Goal: Information Seeking & Learning: Find specific fact

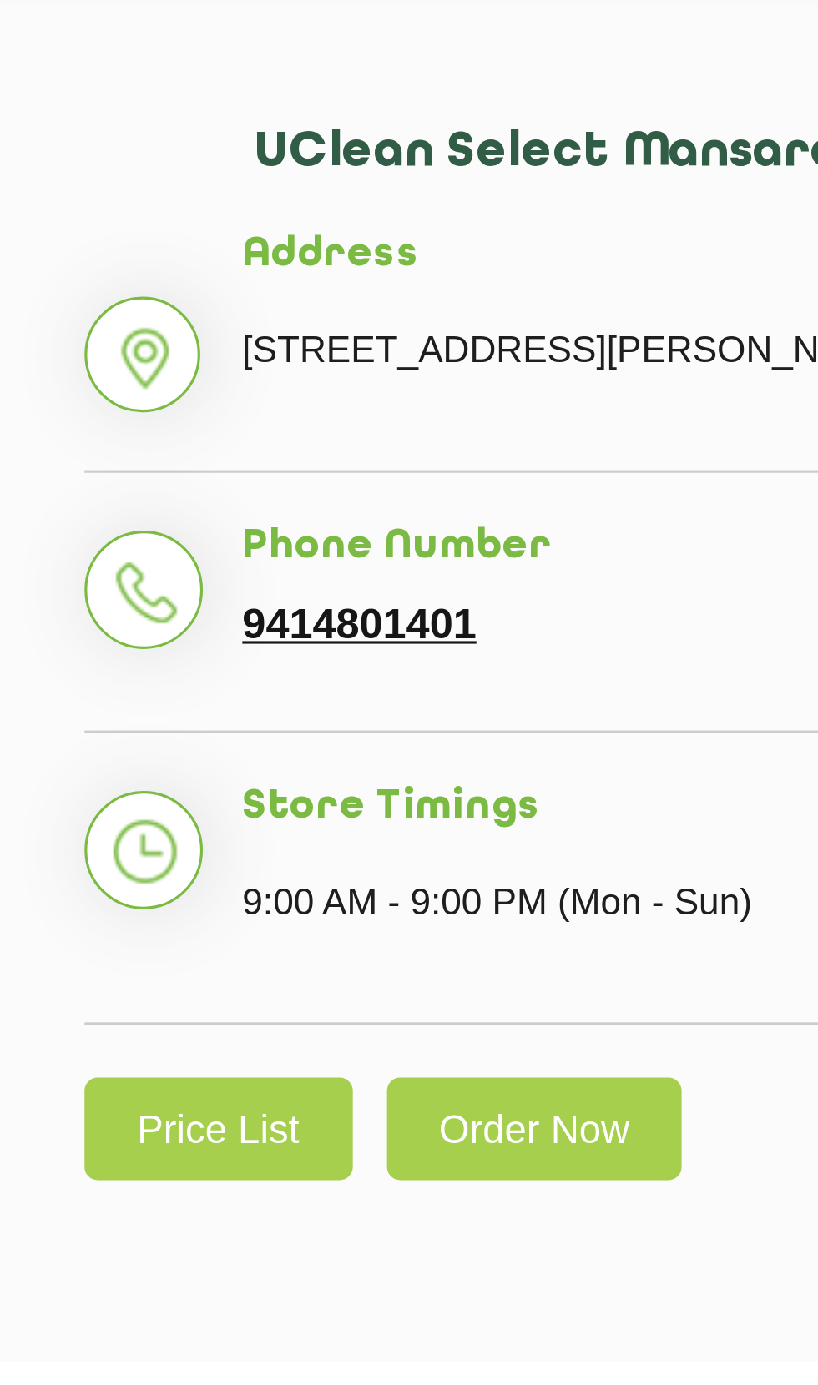
scroll to position [8, 0]
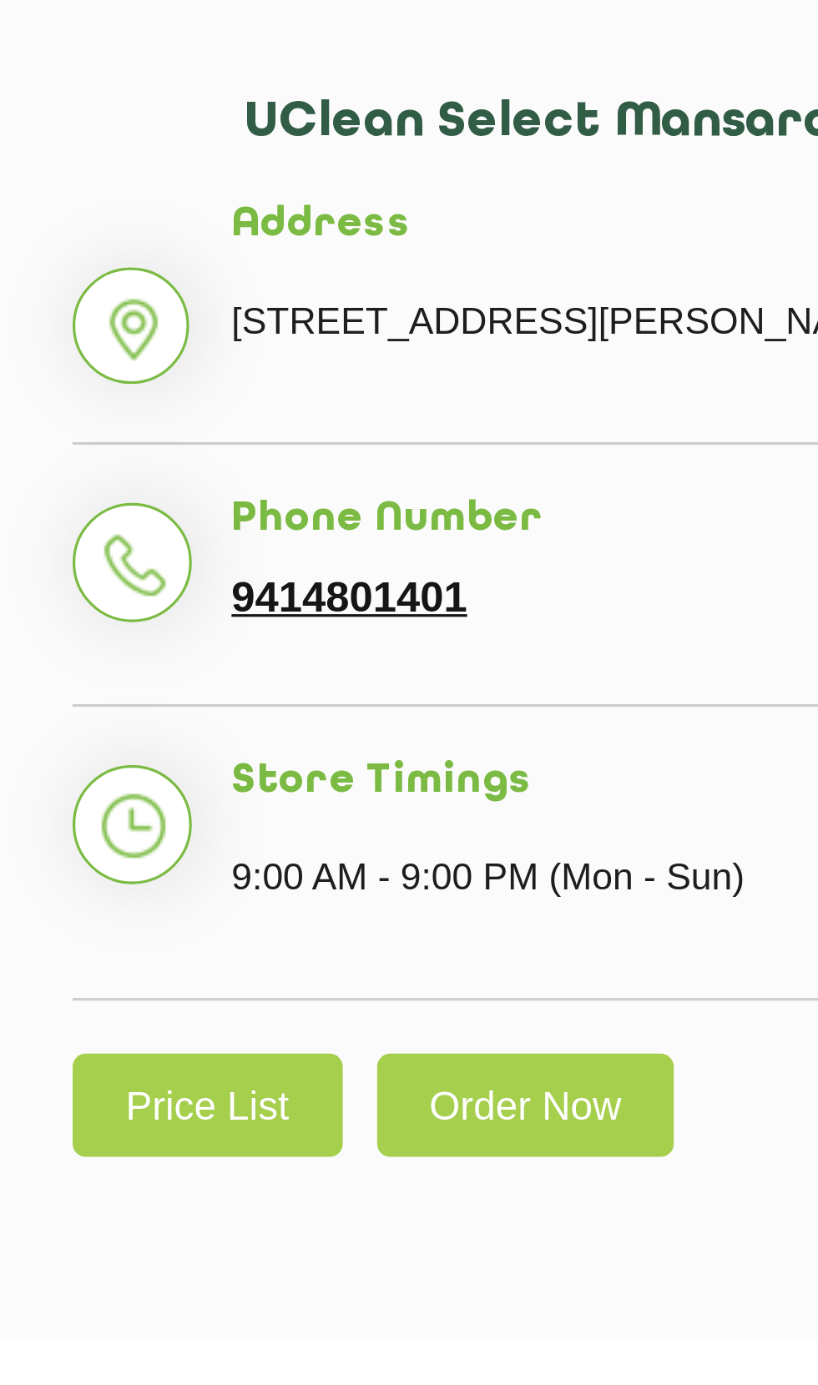
click at [277, 946] on link "9414801401" at bounding box center [271, 944] width 74 height 15
click at [235, 1108] on link "Price List" at bounding box center [226, 1104] width 85 height 33
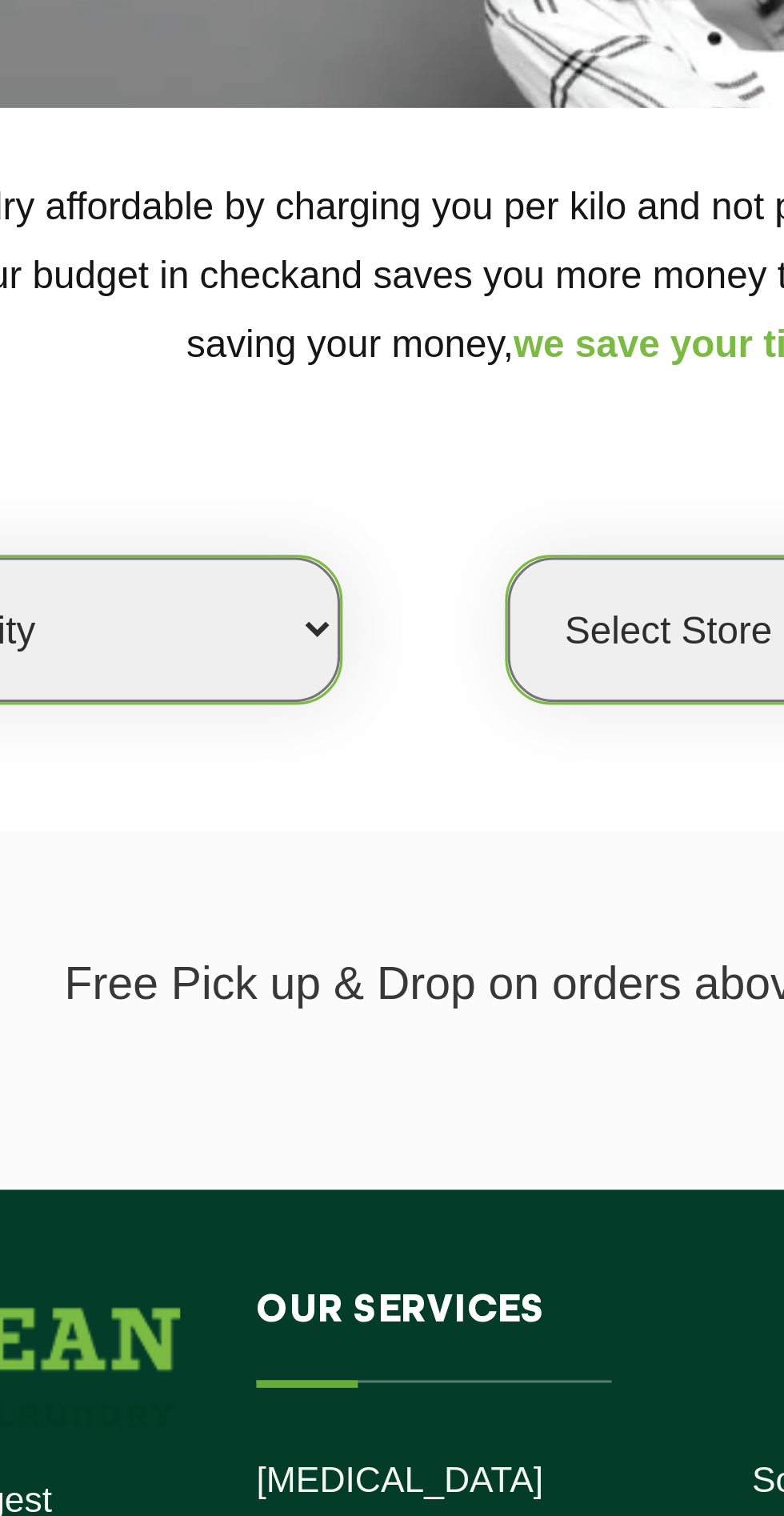
click at [328, 414] on select "Select city [GEOGRAPHIC_DATA] [GEOGRAPHIC_DATA] [GEOGRAPHIC_DATA] [GEOGRAPHIC_D…" at bounding box center [248, 418] width 172 height 46
select select "26"
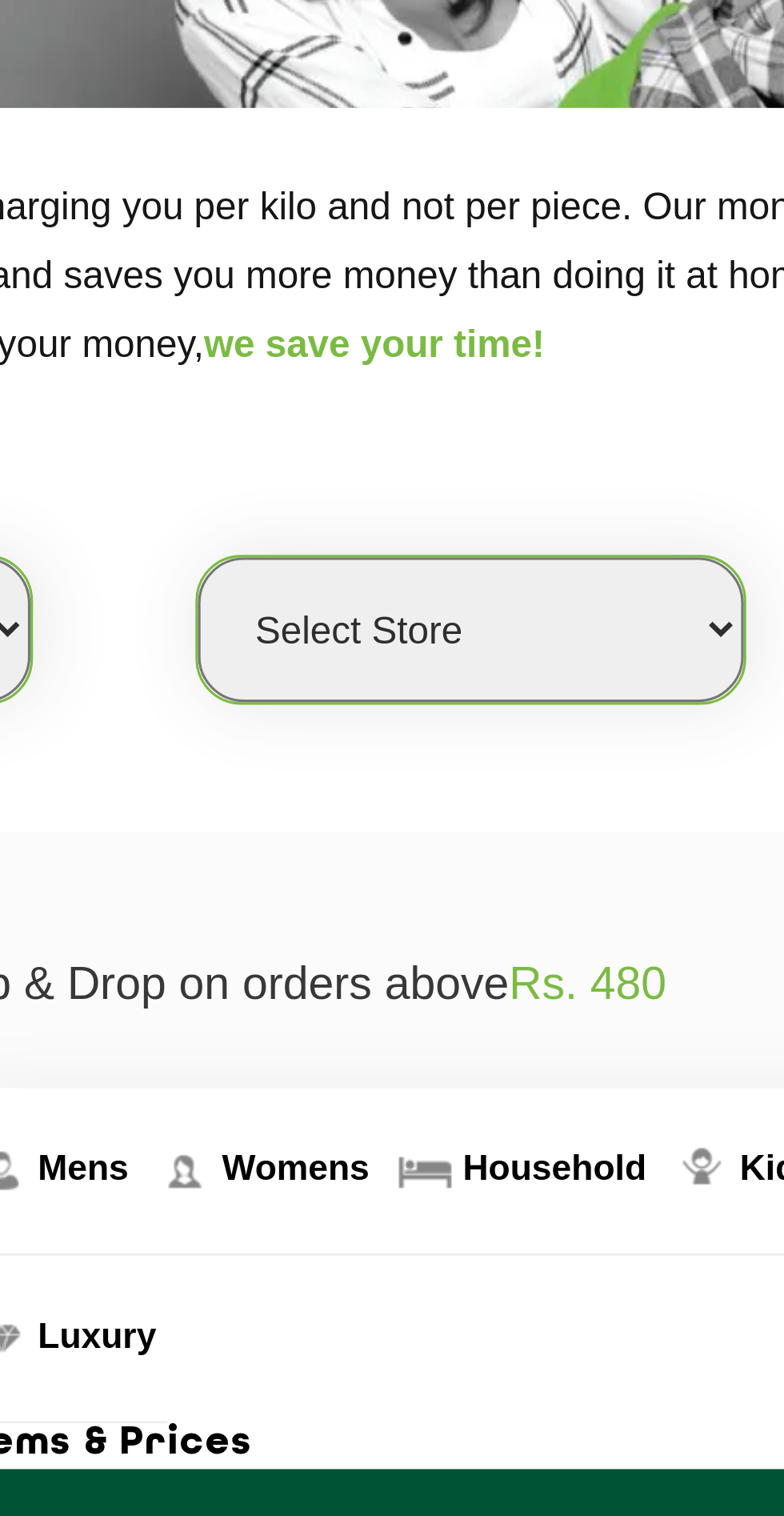
click at [547, 417] on select "Select Store [GEOGRAPHIC_DATA][PERSON_NAME] [GEOGRAPHIC_DATA] [GEOGRAPHIC_DATA]…" at bounding box center [473, 418] width 172 height 46
select select "214"
